Goal: Find specific page/section: Find specific page/section

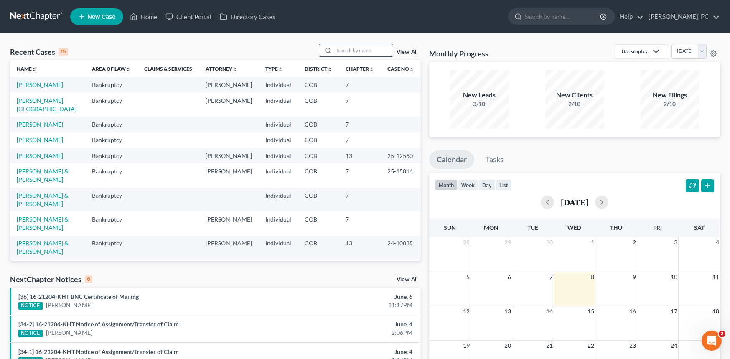
click at [361, 53] on input "search" at bounding box center [363, 50] width 58 height 12
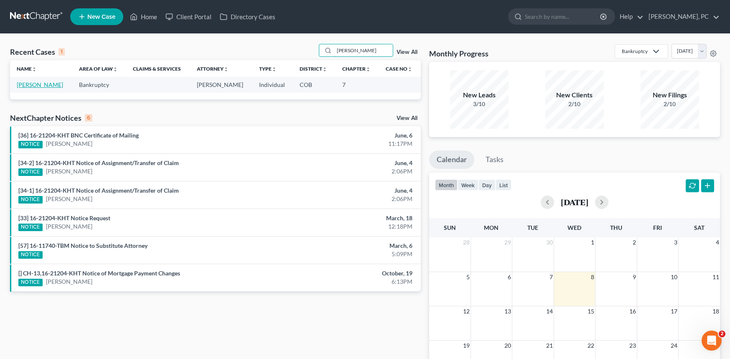
type input "maya harris"
click at [42, 83] on link "Harris, Maya" at bounding box center [40, 84] width 46 height 7
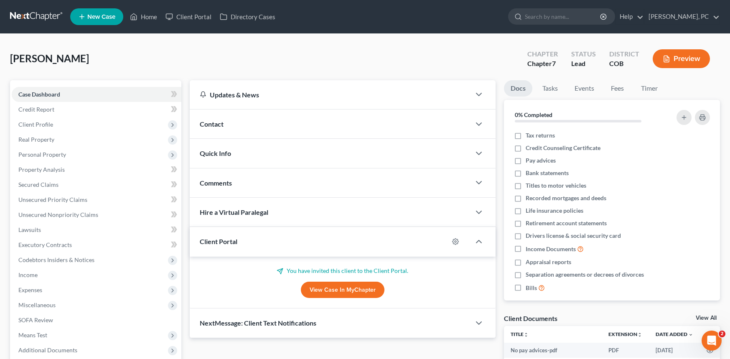
click at [320, 289] on link "View Case in MyChapter" at bounding box center [343, 290] width 84 height 17
